Goal: Information Seeking & Learning: Learn about a topic

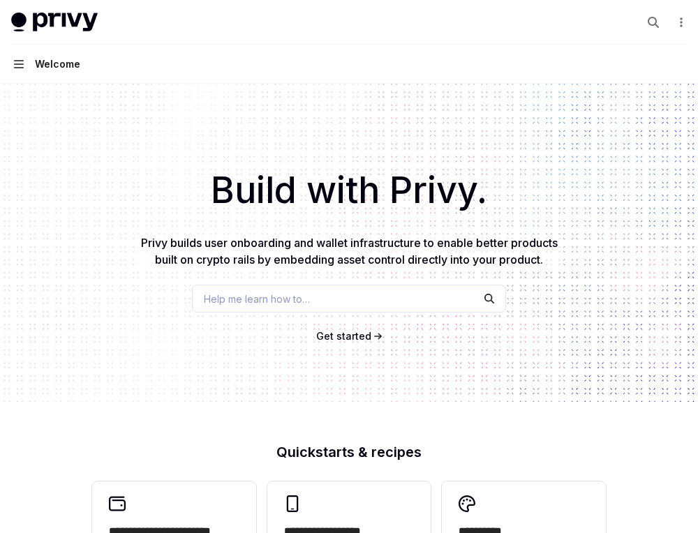
click at [21, 62] on icon "button" at bounding box center [19, 64] width 10 height 11
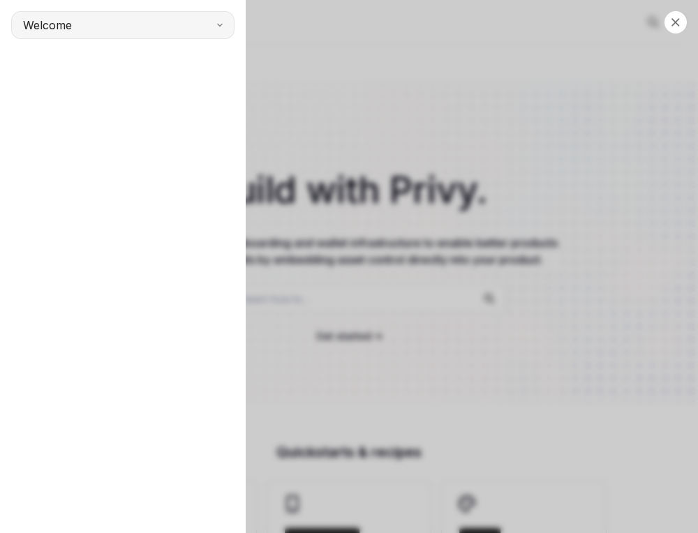
click at [151, 21] on button "Welcome" at bounding box center [122, 25] width 223 height 28
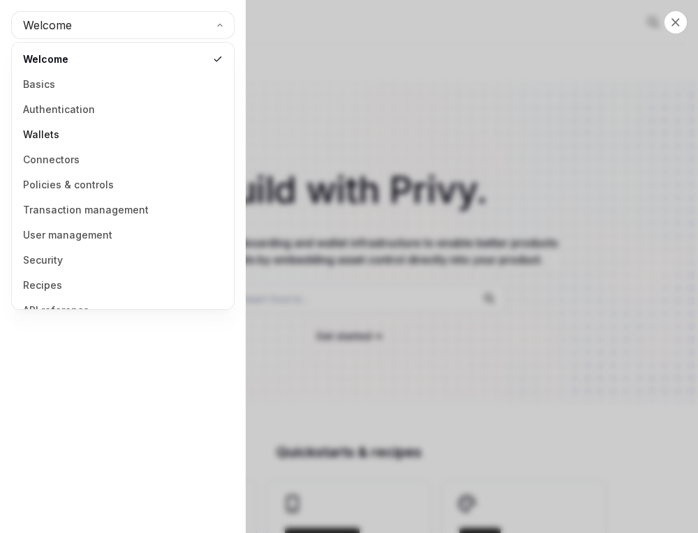
scroll to position [18, 0]
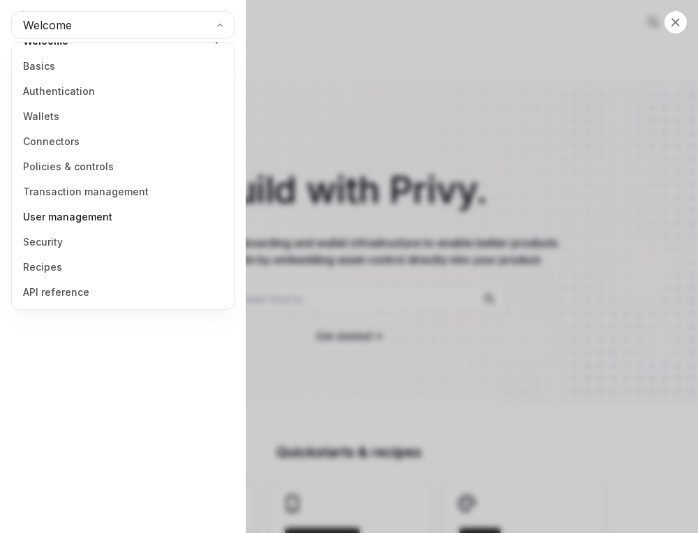
click at [81, 214] on link "User management" at bounding box center [123, 217] width 214 height 25
click at [68, 91] on link "Authentication" at bounding box center [123, 91] width 214 height 25
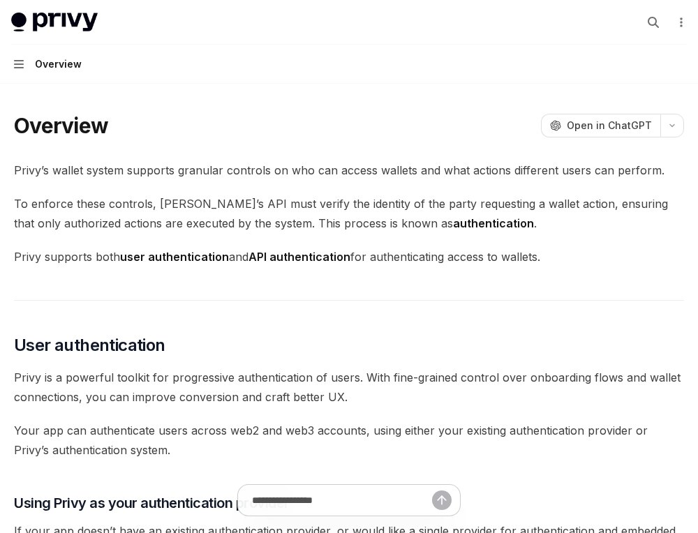
click at [14, 56] on button "Navigation Overview" at bounding box center [349, 64] width 698 height 39
type textarea "*"
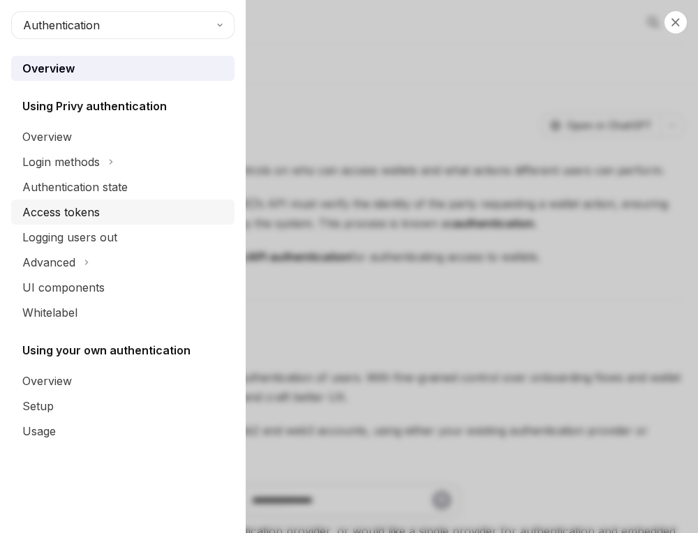
click at [60, 213] on div "Access tokens" at bounding box center [61, 212] width 78 height 17
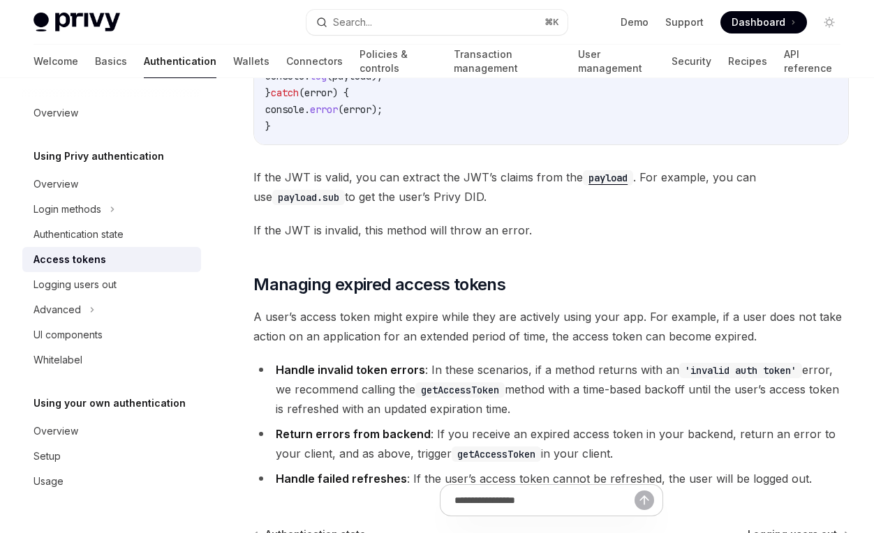
scroll to position [3798, 0]
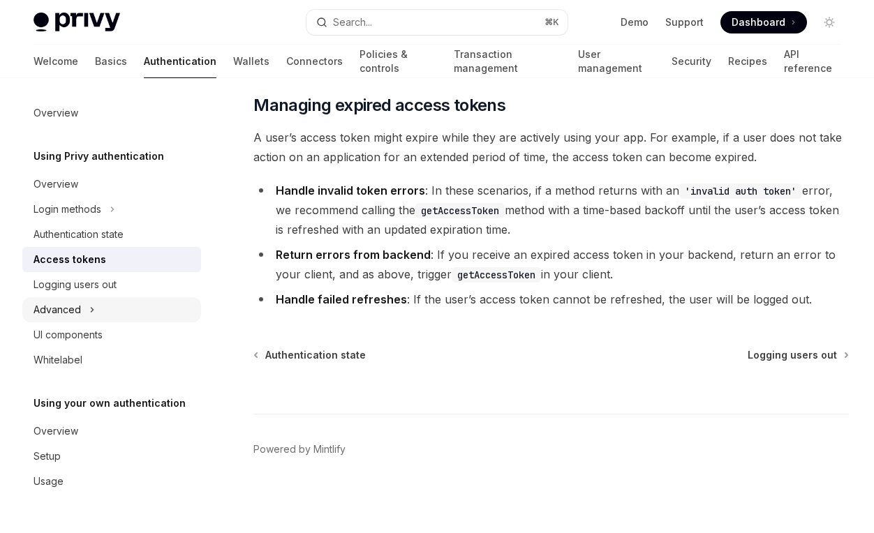
click at [98, 312] on div "Advanced" at bounding box center [111, 309] width 179 height 25
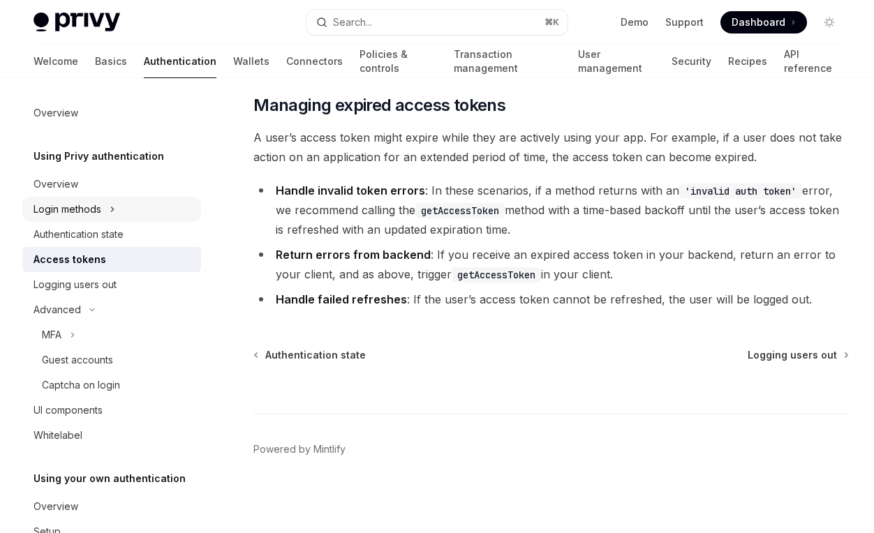
click at [115, 212] on icon at bounding box center [113, 209] width 6 height 17
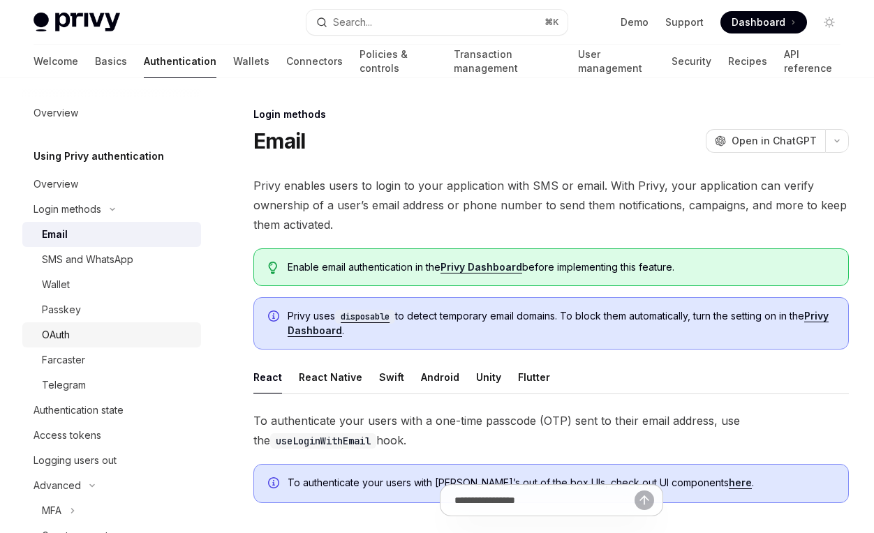
click at [79, 339] on div "OAuth" at bounding box center [117, 335] width 151 height 17
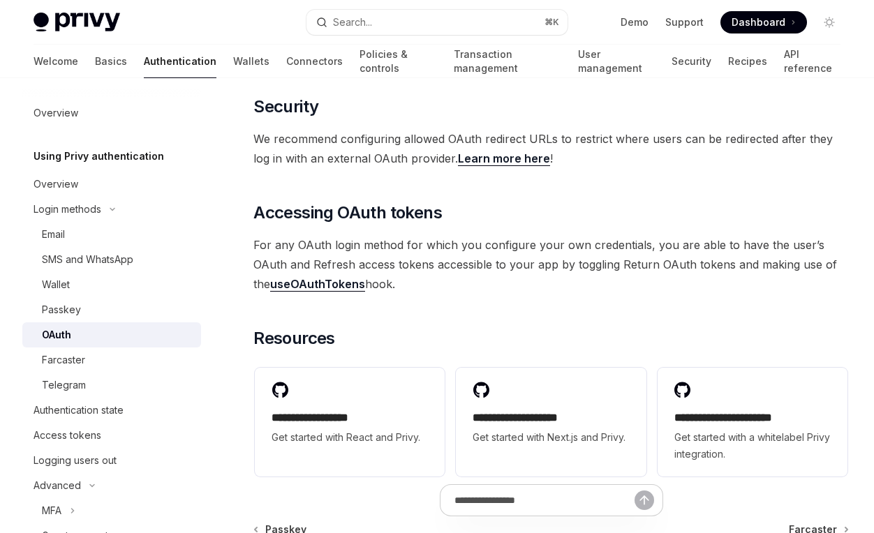
scroll to position [2917, 0]
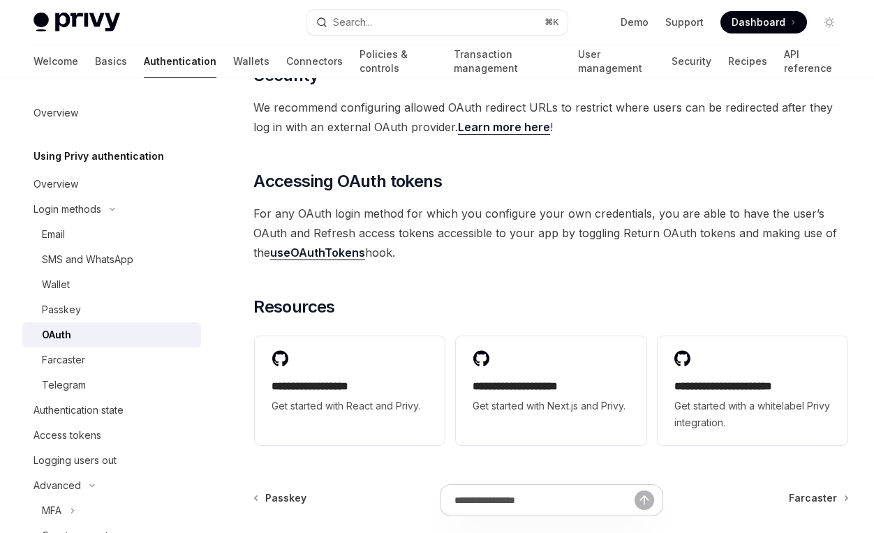
click at [323, 253] on link "useOAuthTokens" at bounding box center [317, 253] width 95 height 15
type textarea "*"
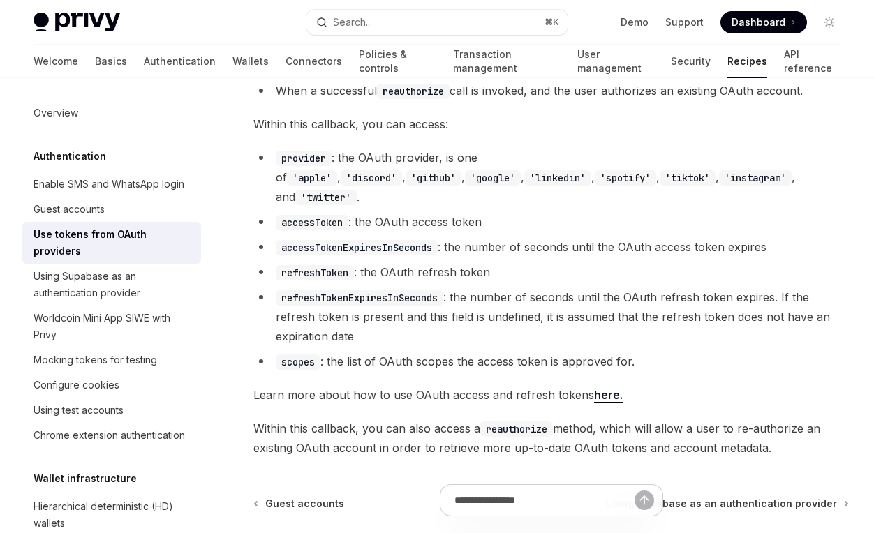
scroll to position [793, 0]
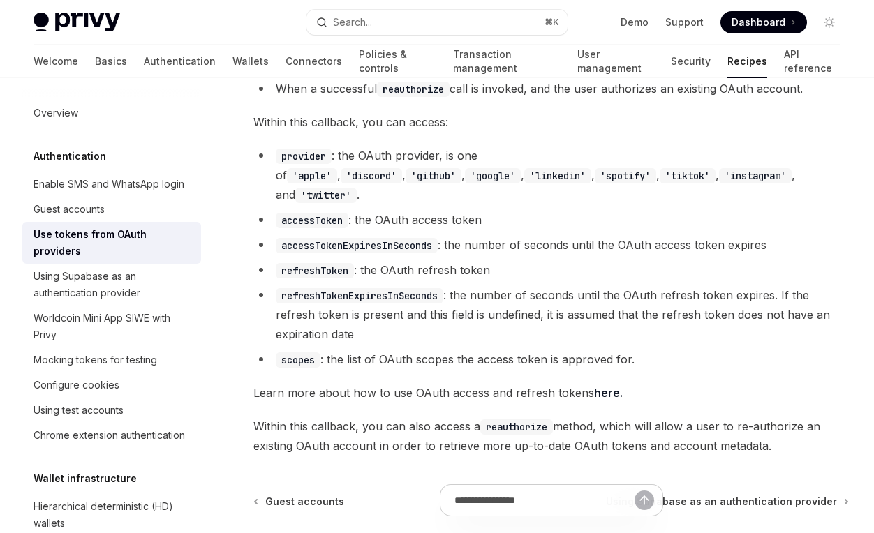
click at [376, 383] on span "Learn more about how to use OAuth access and refresh tokens here." at bounding box center [551, 393] width 596 height 20
drag, startPoint x: 445, startPoint y: 199, endPoint x: 429, endPoint y: 190, distance: 18.4
click at [429, 210] on li "accessToken : the OAuth access token" at bounding box center [551, 220] width 596 height 20
